Goal: Navigation & Orientation: Find specific page/section

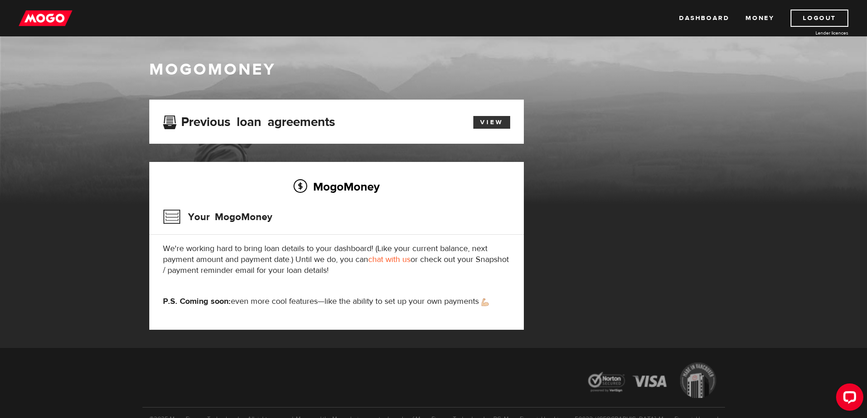
click at [487, 123] on link "View" at bounding box center [491, 122] width 37 height 13
click at [711, 16] on link "Dashboard" at bounding box center [704, 18] width 50 height 17
click at [41, 15] on img at bounding box center [46, 18] width 54 height 17
click at [762, 18] on link "Money" at bounding box center [760, 18] width 29 height 17
click at [768, 18] on link "Money" at bounding box center [760, 18] width 29 height 17
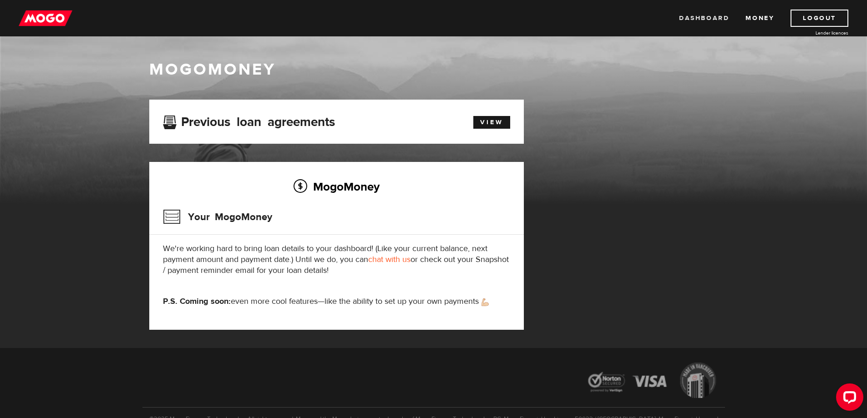
click at [707, 19] on link "Dashboard" at bounding box center [704, 18] width 50 height 17
